Goal: Information Seeking & Learning: Learn about a topic

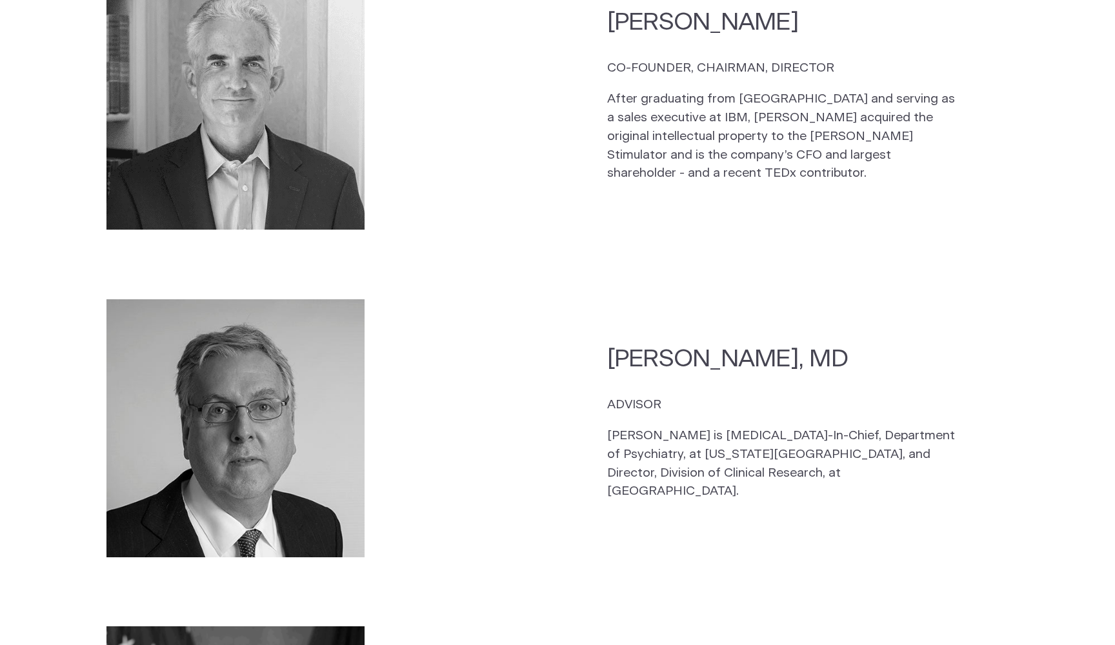
scroll to position [2028, 0]
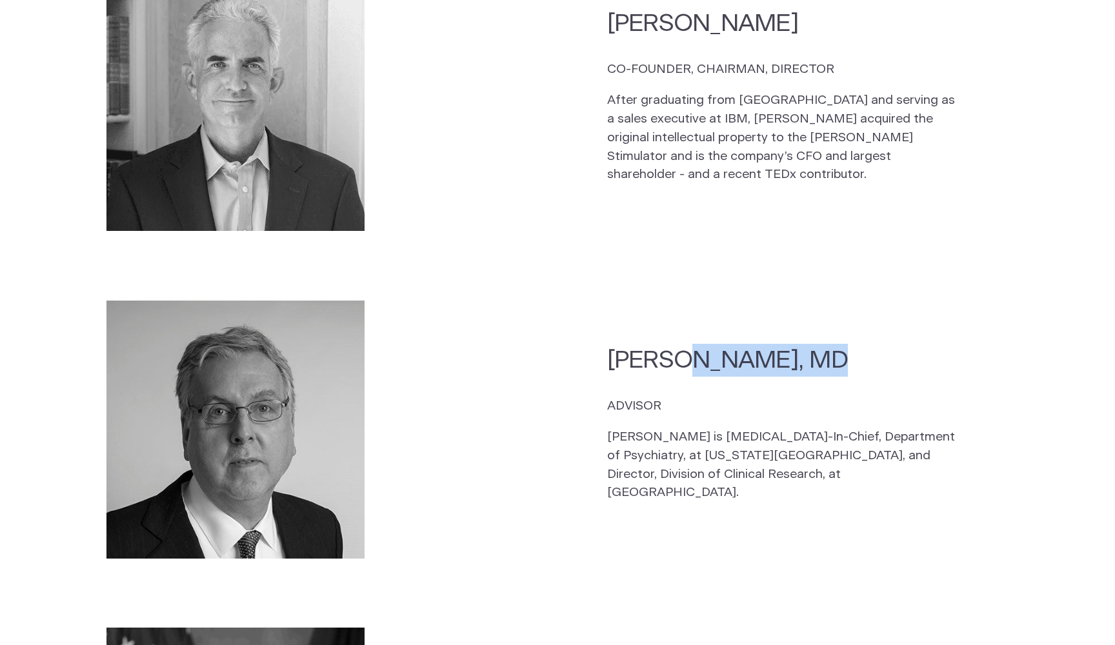
drag, startPoint x: 617, startPoint y: 342, endPoint x: 736, endPoint y: 343, distance: 119.3
click at [736, 344] on h2 "[PERSON_NAME], MD" at bounding box center [783, 360] width 352 height 33
click at [739, 357] on div "[PERSON_NAME], MD ADVISOR [PERSON_NAME] is [MEDICAL_DATA]-In-Chief, Department …" at bounding box center [807, 429] width 401 height 171
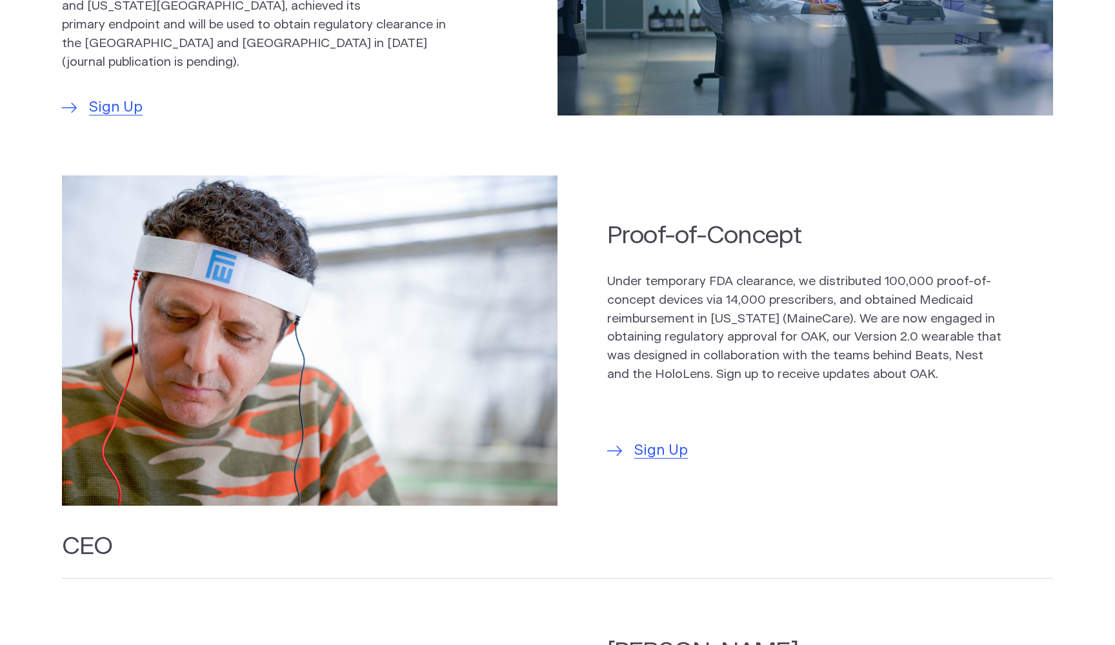
scroll to position [876, 0]
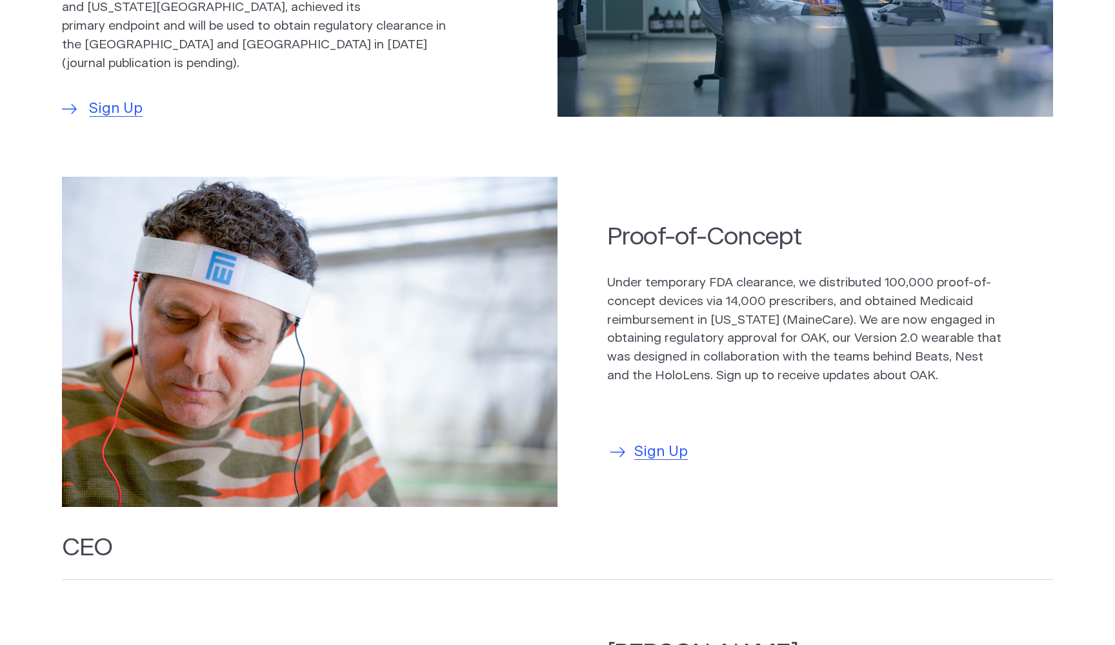
click at [669, 447] on span "Sign Up" at bounding box center [661, 452] width 54 height 22
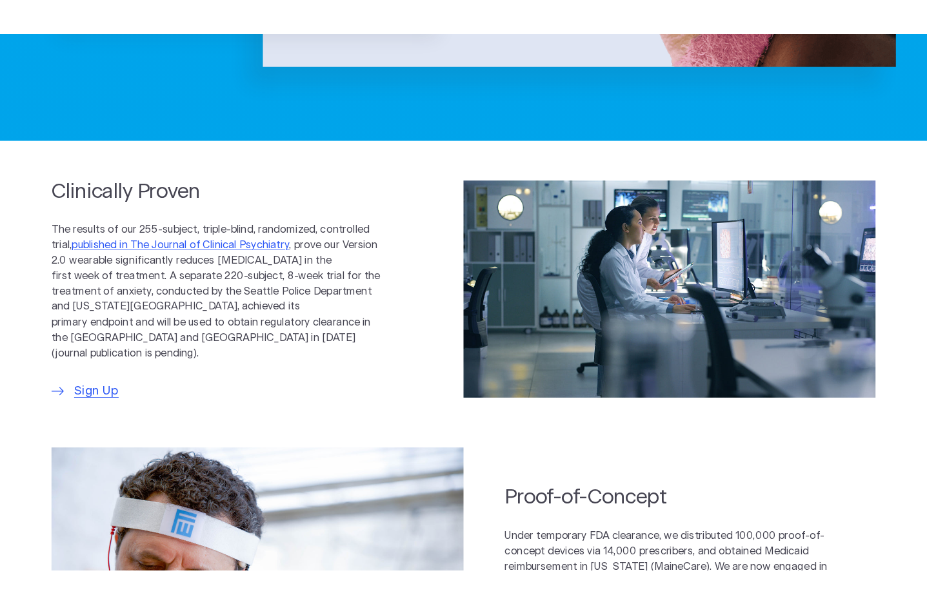
scroll to position [524, 0]
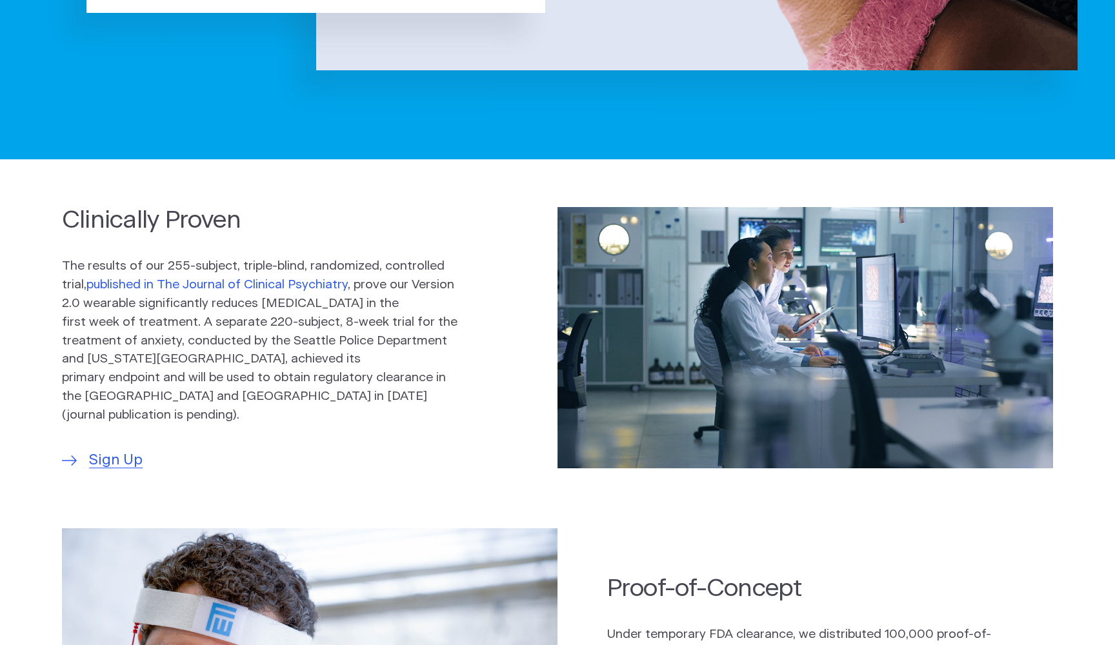
click at [262, 291] on link "published in The Journal of Clinical Psychiatry" at bounding box center [216, 285] width 261 height 12
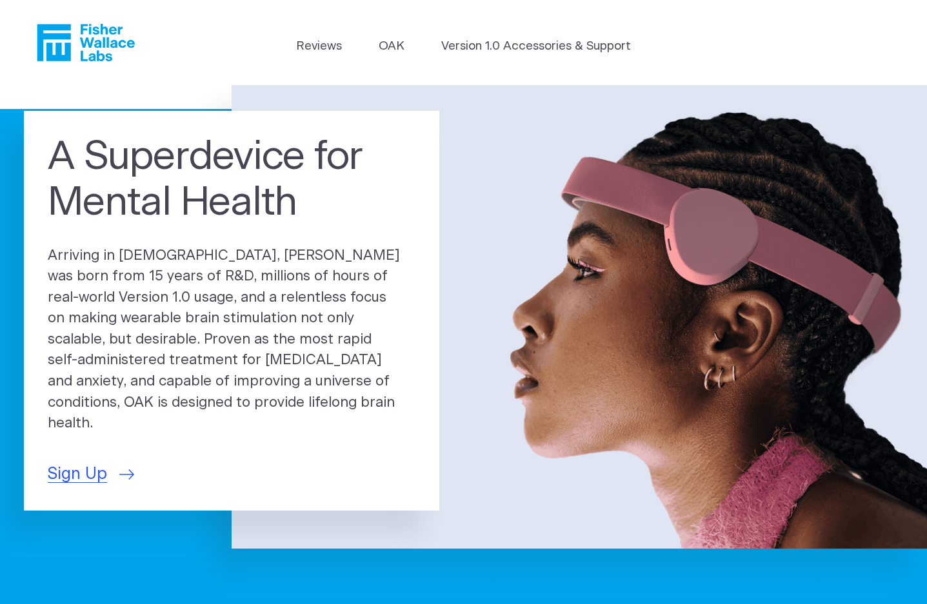
scroll to position [0, 0]
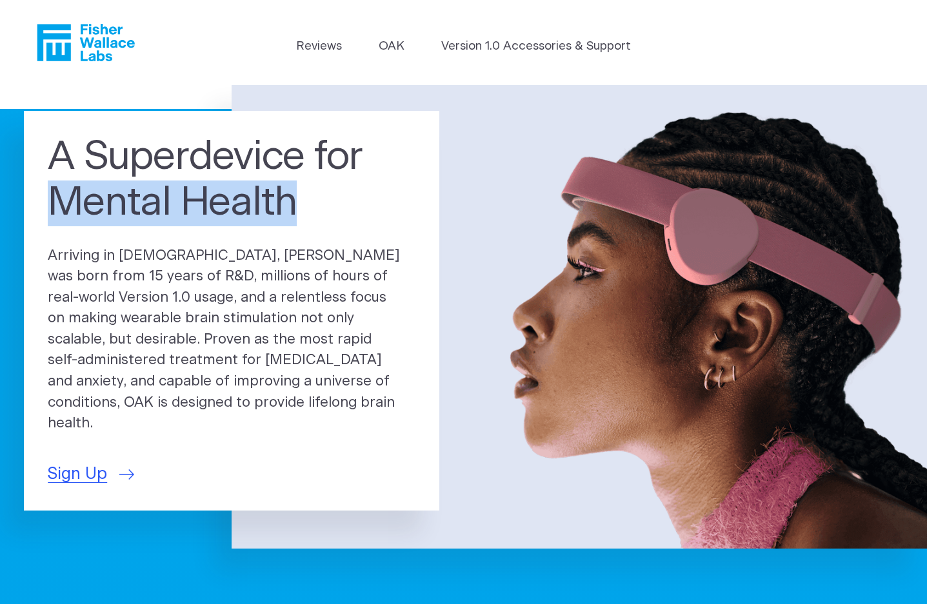
drag, startPoint x: 57, startPoint y: 212, endPoint x: 291, endPoint y: 223, distance: 233.8
click at [290, 223] on h1 "A Superdevice for Mental Health" at bounding box center [232, 181] width 368 height 92
copy h1 "Mental Health"
